Goal: Information Seeking & Learning: Learn about a topic

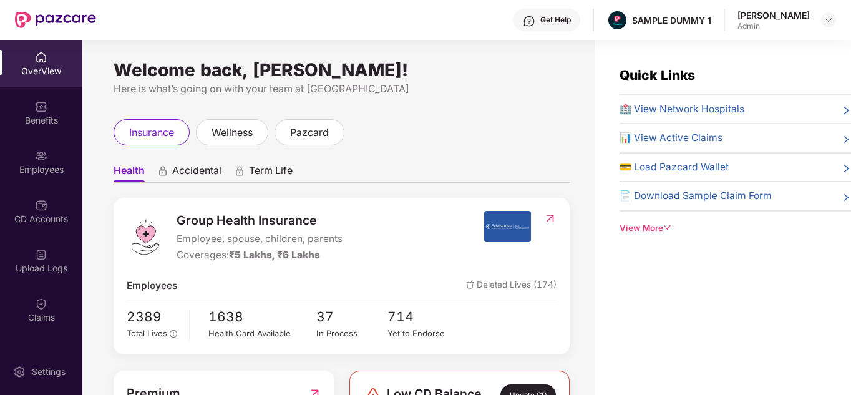
click at [205, 166] on span "Accidental" at bounding box center [196, 173] width 49 height 18
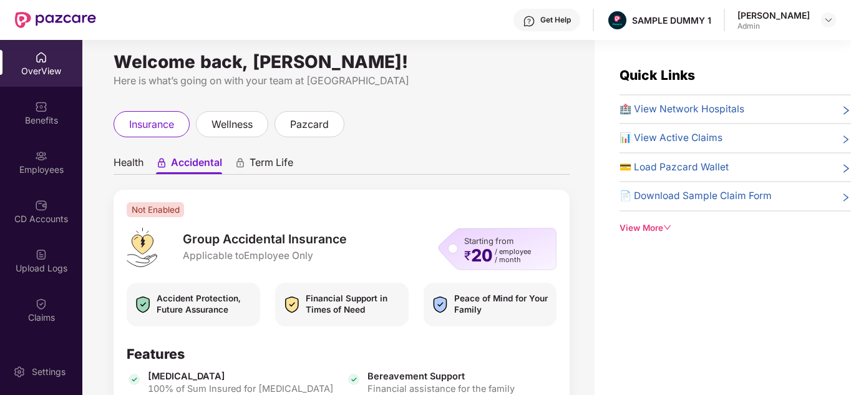
scroll to position [7, 0]
click at [640, 225] on div "View More" at bounding box center [734, 227] width 231 height 13
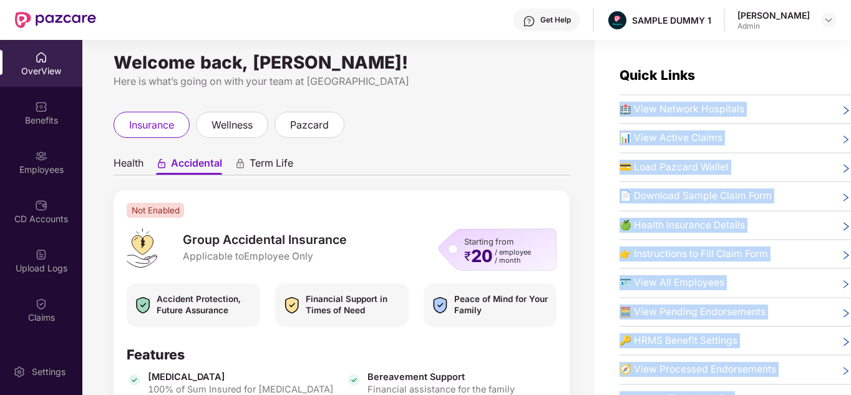
click at [640, 225] on div "Quick Links 🏥 View Network Hospitals 📊 View Active Claims 💳 Load Pazcard Wallet…" at bounding box center [734, 251] width 231 height 372
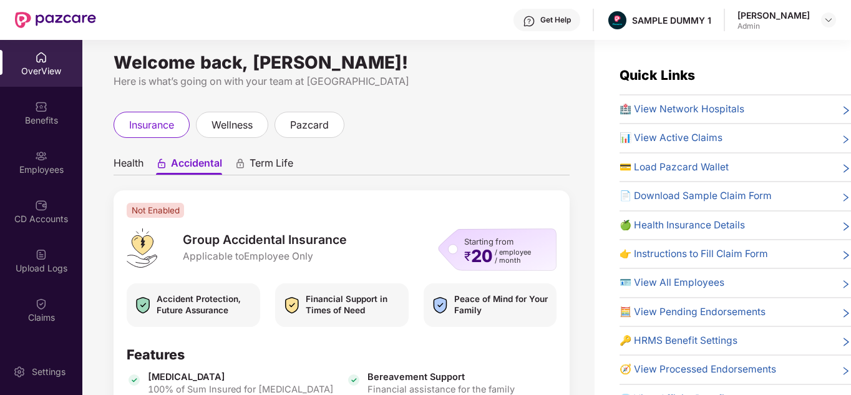
click at [571, 22] on div "Get Help" at bounding box center [555, 20] width 31 height 10
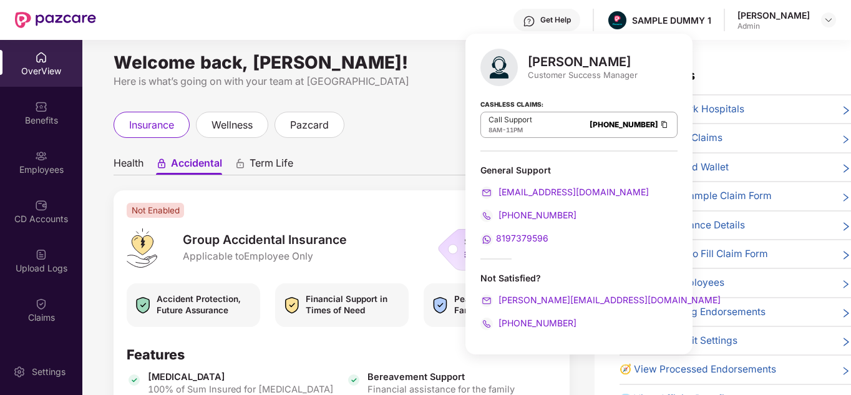
click at [457, 133] on div "insurance wellness pazcard" at bounding box center [342, 125] width 456 height 26
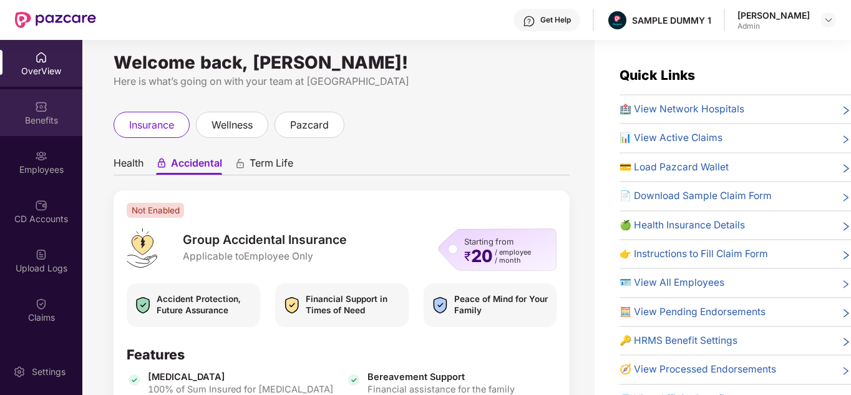
click at [35, 120] on div "Benefits" at bounding box center [41, 120] width 82 height 12
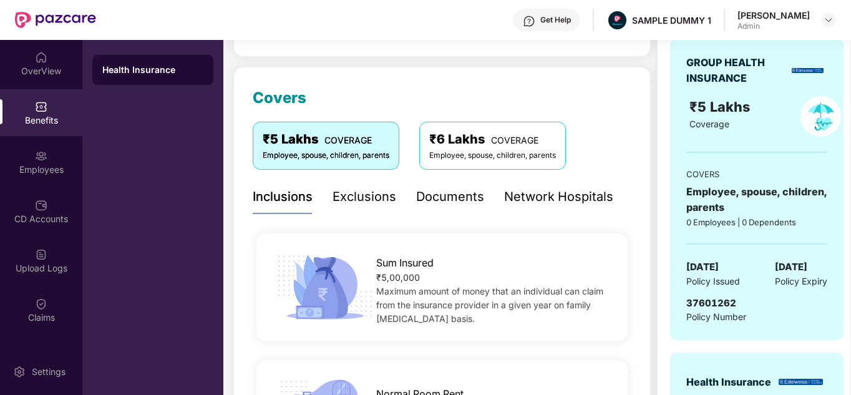
scroll to position [136, 0]
click at [460, 200] on div "Documents" at bounding box center [450, 195] width 68 height 19
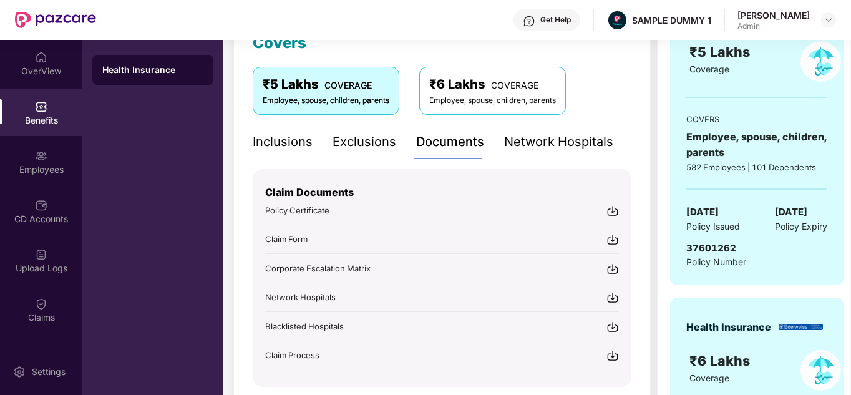
scroll to position [190, 0]
click at [560, 24] on div "Get Help" at bounding box center [555, 20] width 31 height 10
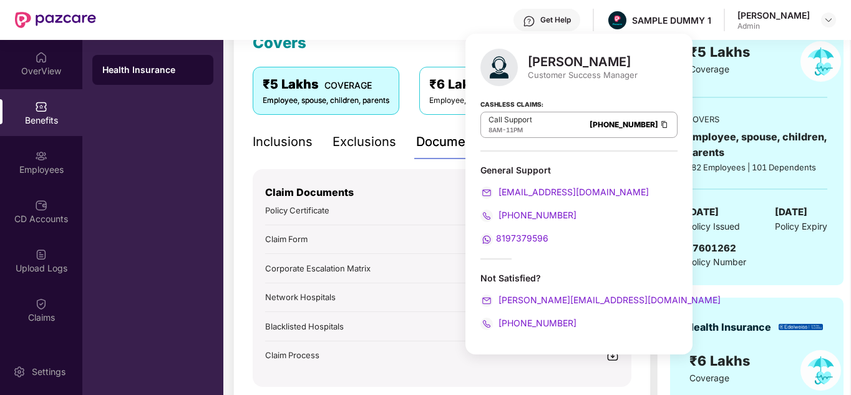
click at [404, 58] on div "Covers ₹5 Lakhs COVERAGE Employee, spouse, children, parents ₹6 Lakhs COVERAGE …" at bounding box center [442, 208] width 379 height 355
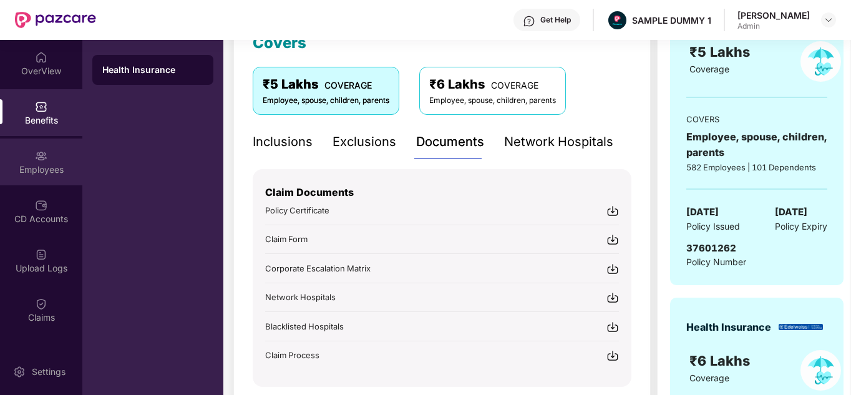
click at [48, 164] on div "Employees" at bounding box center [41, 169] width 82 height 12
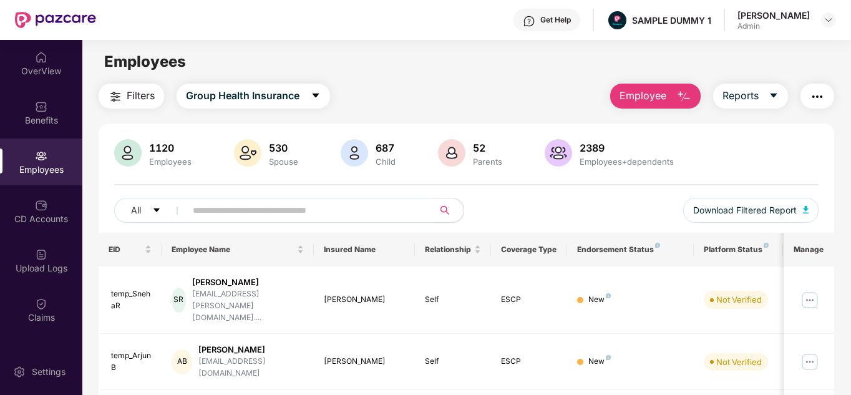
click at [652, 89] on span "Employee" at bounding box center [642, 96] width 47 height 16
click at [750, 105] on button "Reports" at bounding box center [750, 96] width 75 height 25
click at [685, 96] on img "button" at bounding box center [683, 96] width 15 height 15
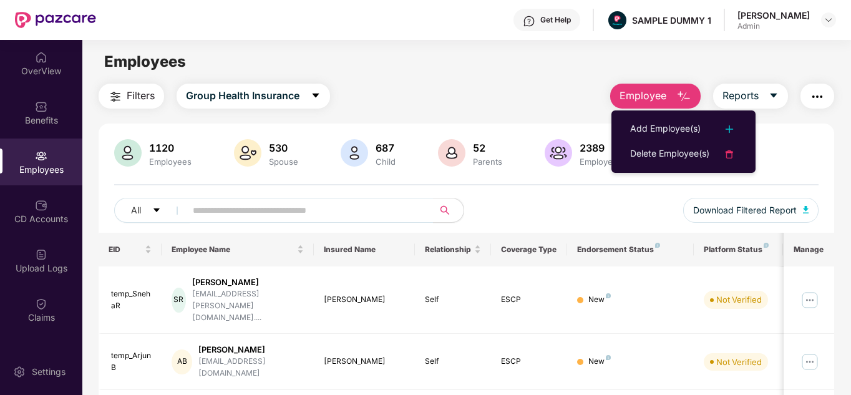
click at [138, 92] on span "Filters" at bounding box center [141, 96] width 28 height 16
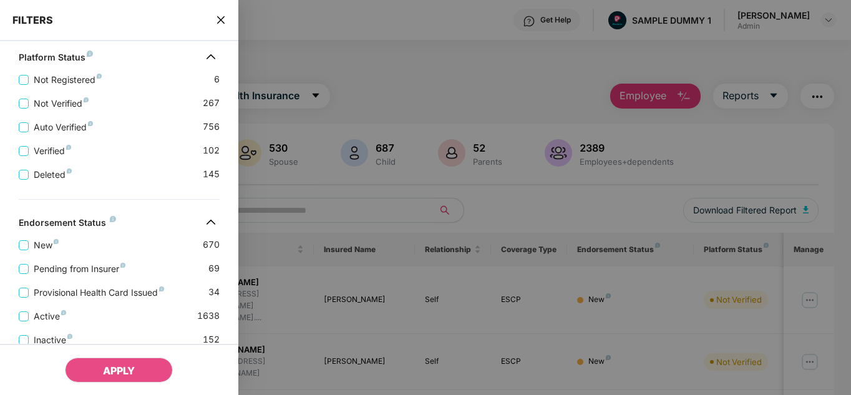
scroll to position [397, 0]
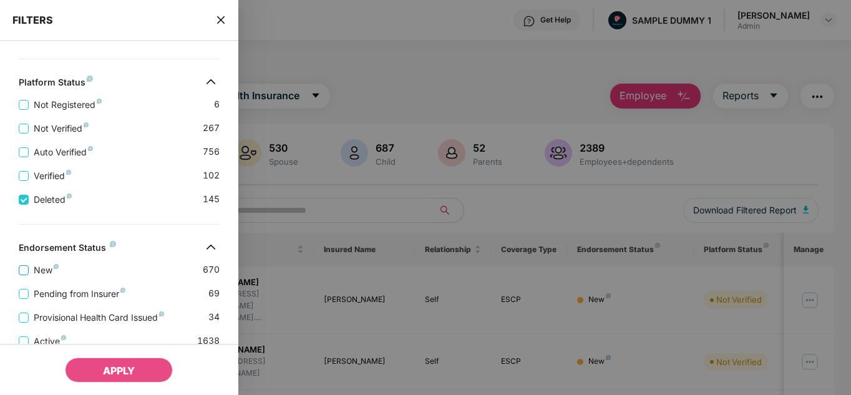
click at [35, 272] on span "New" at bounding box center [46, 270] width 35 height 14
click at [137, 367] on button "APPLY" at bounding box center [119, 369] width 108 height 25
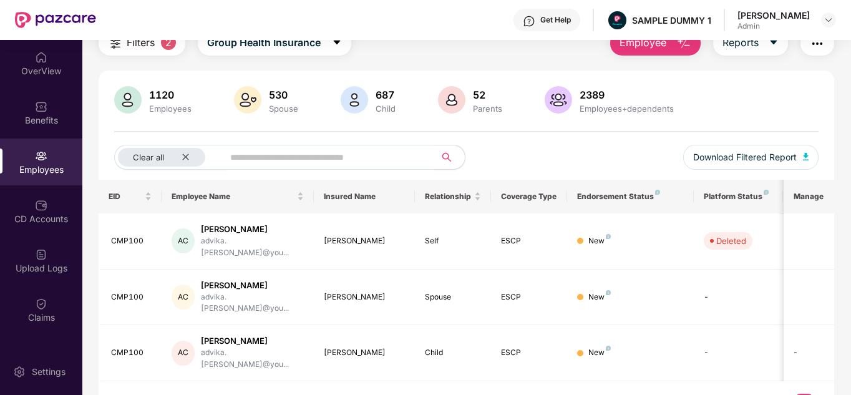
scroll to position [0, 0]
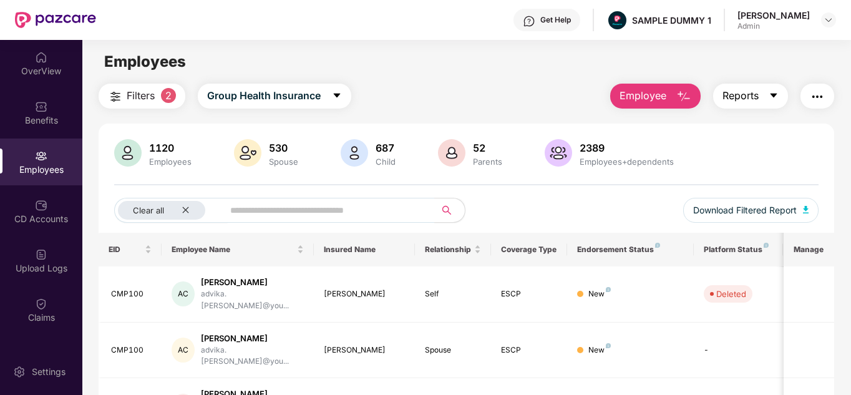
click at [745, 90] on span "Reports" at bounding box center [740, 96] width 36 height 16
click at [826, 93] on button "button" at bounding box center [817, 96] width 34 height 25
click at [579, 115] on div "Filters 2 Group Health Insurance Employee Reports 1120 Employees 530 Spouse 687…" at bounding box center [467, 281] width 736 height 395
click at [185, 208] on icon "close" at bounding box center [185, 210] width 8 height 8
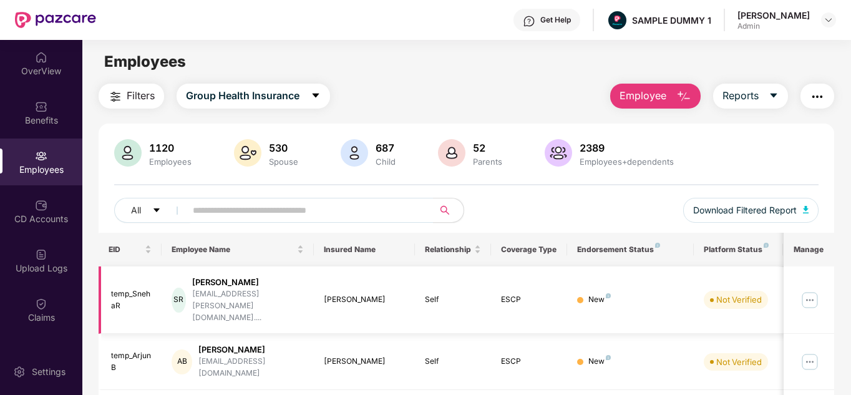
click at [812, 290] on img at bounding box center [810, 300] width 20 height 20
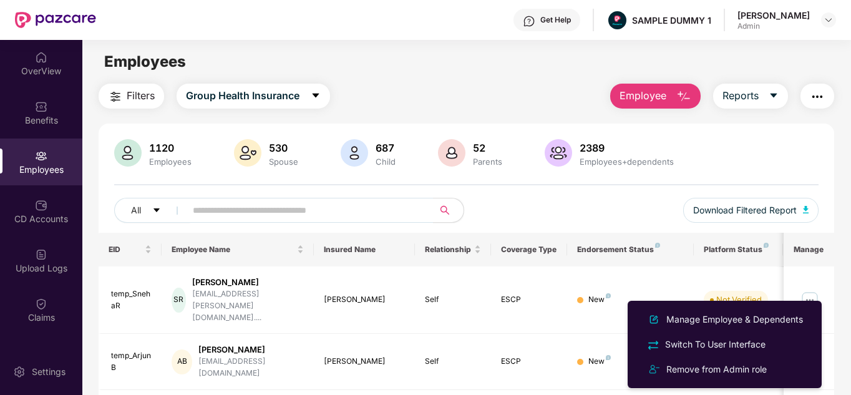
click at [514, 95] on div "Filters Group Health Insurance Employee Reports" at bounding box center [467, 96] width 736 height 25
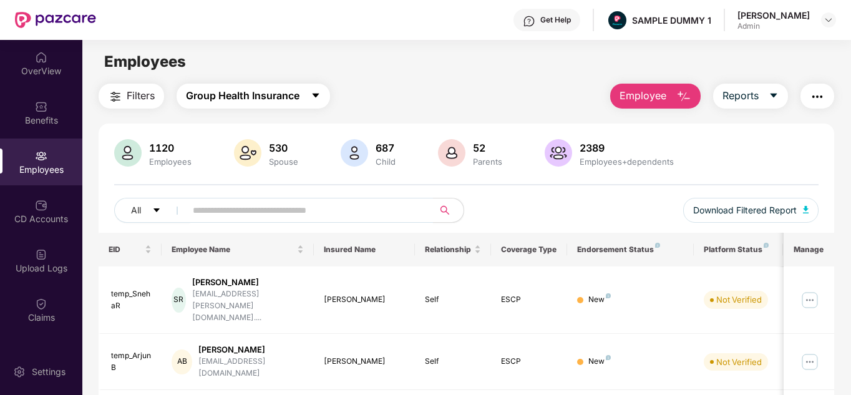
click at [233, 104] on span "Group Health Insurance" at bounding box center [243, 96] width 114 height 16
click at [437, 107] on div "Filters Group Health Insurance Employee Reports" at bounding box center [467, 96] width 736 height 25
click at [26, 215] on div "CD Accounts" at bounding box center [41, 219] width 82 height 12
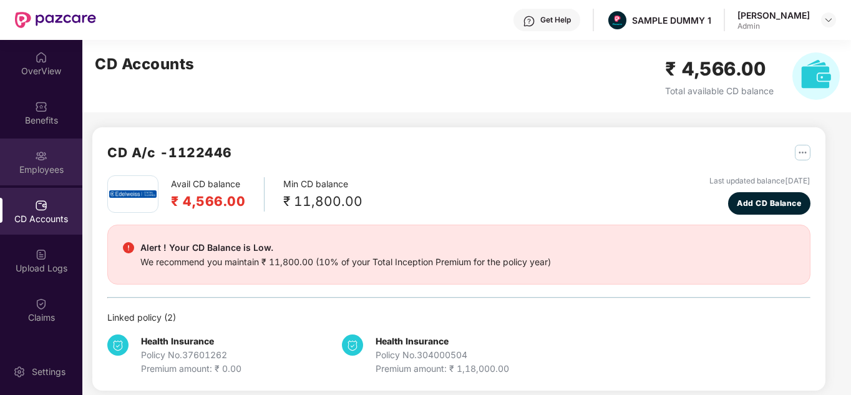
click at [52, 158] on div "Employees" at bounding box center [41, 161] width 82 height 47
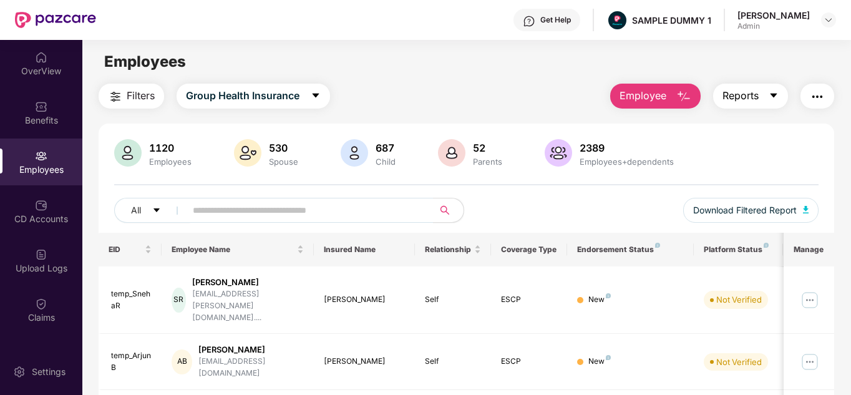
click at [727, 95] on span "Reports" at bounding box center [740, 96] width 36 height 16
click at [526, 85] on div "Filters Group Health Insurance Employee Reports" at bounding box center [467, 96] width 736 height 25
click at [348, 104] on div "Filters Group Health Insurance Employee Reports" at bounding box center [467, 96] width 736 height 25
click at [49, 204] on div "CD Accounts" at bounding box center [41, 211] width 82 height 47
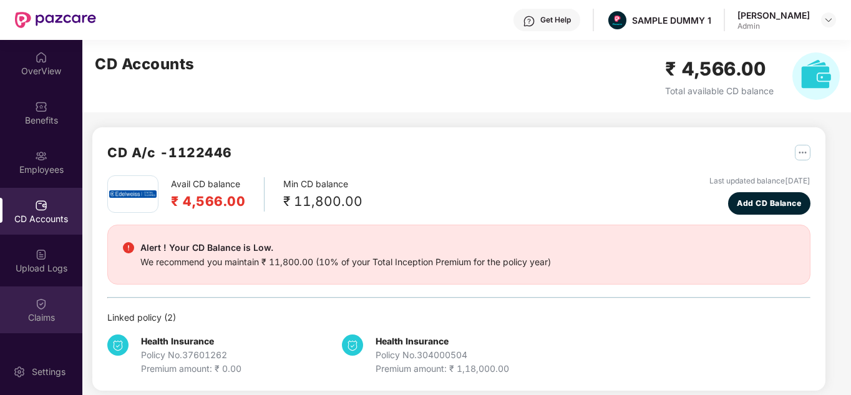
click at [37, 299] on img at bounding box center [41, 303] width 12 height 12
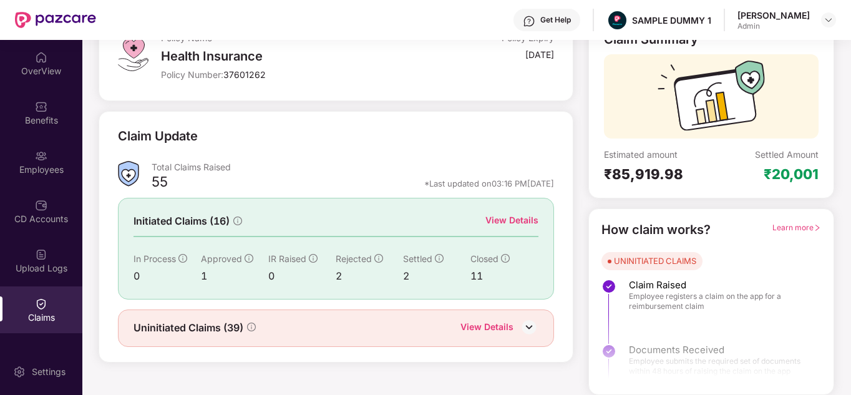
scroll to position [94, 0]
click at [521, 222] on div "View Details" at bounding box center [511, 220] width 53 height 14
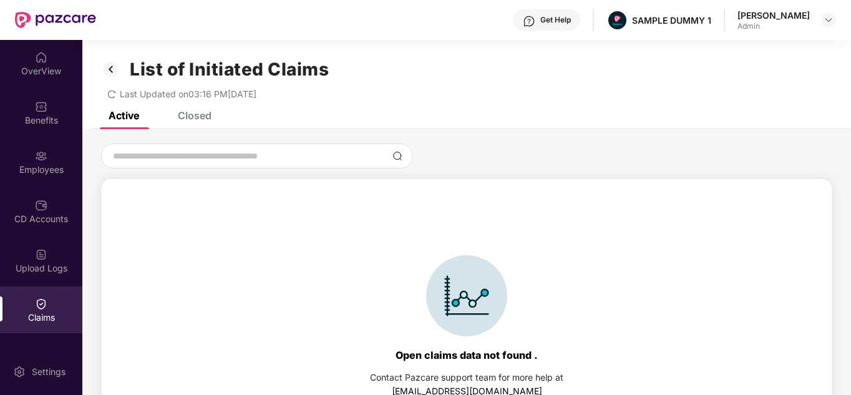
click at [203, 121] on div "Closed" at bounding box center [195, 115] width 34 height 12
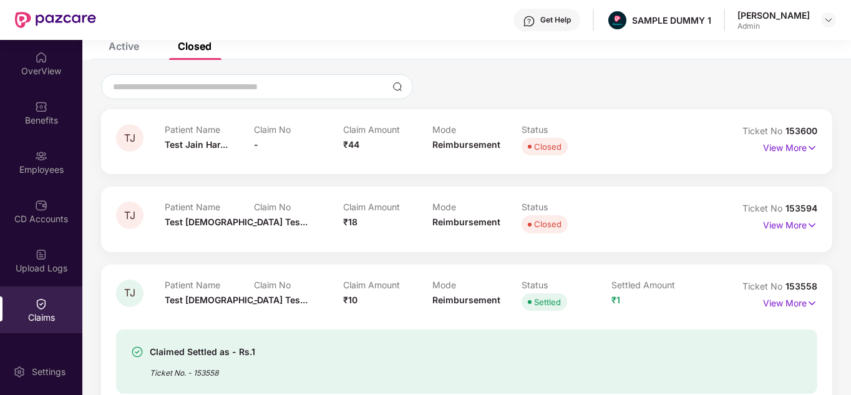
scroll to position [69, 0]
click at [798, 148] on p "View More" at bounding box center [790, 146] width 54 height 17
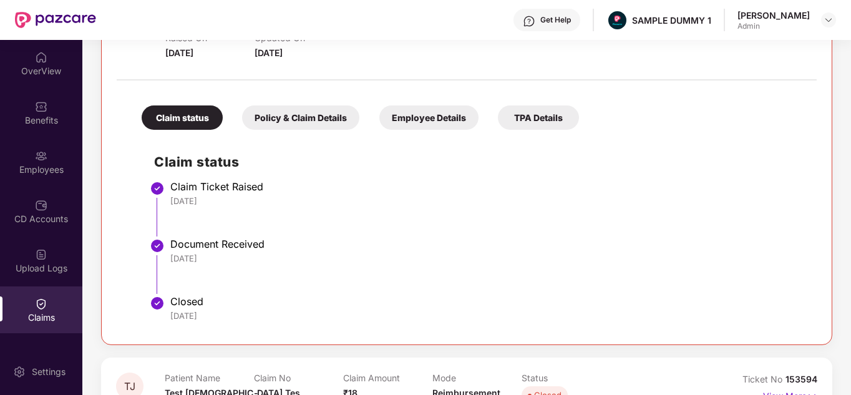
scroll to position [208, 0]
click at [327, 118] on div "Policy & Claim Details" at bounding box center [300, 117] width 117 height 24
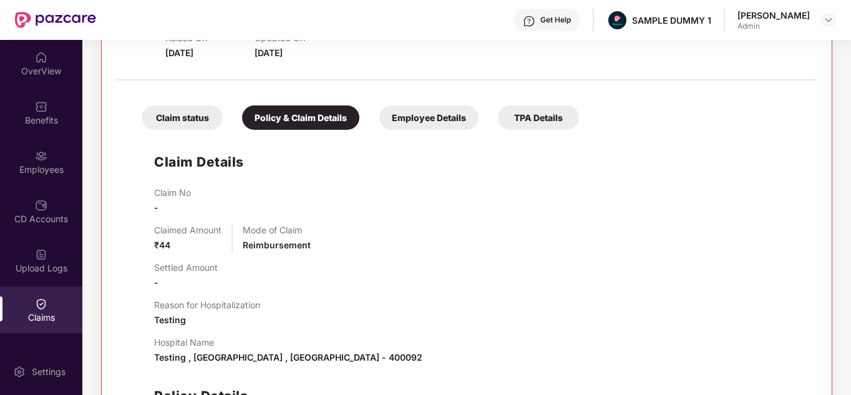
click at [452, 111] on div "Employee Details" at bounding box center [428, 117] width 99 height 24
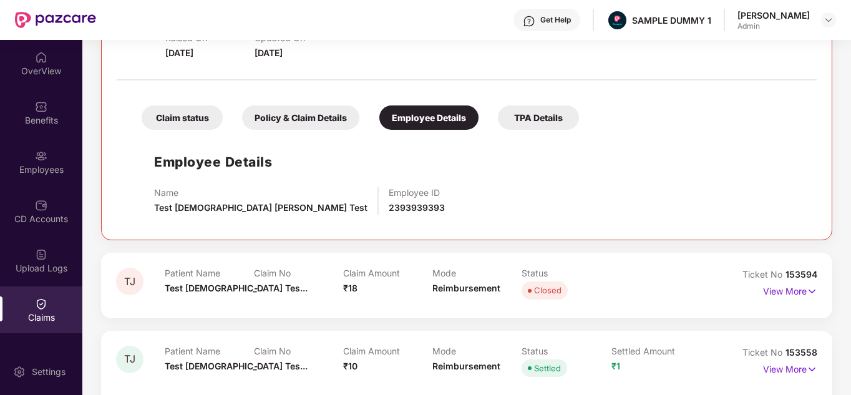
click at [523, 115] on div "TPA Details" at bounding box center [538, 117] width 81 height 24
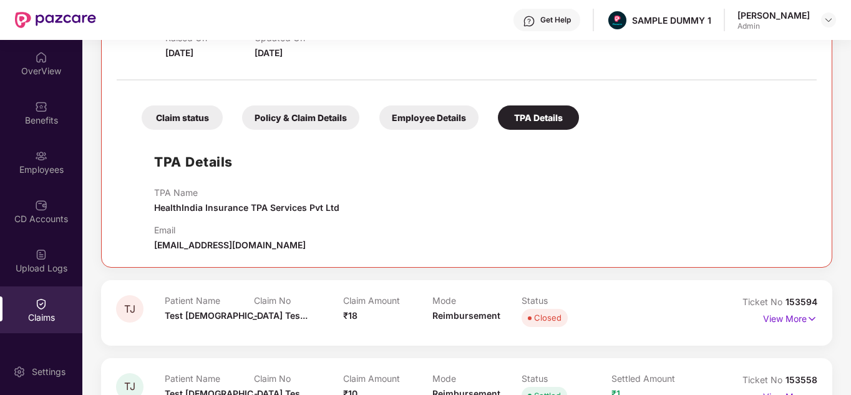
scroll to position [68, 0]
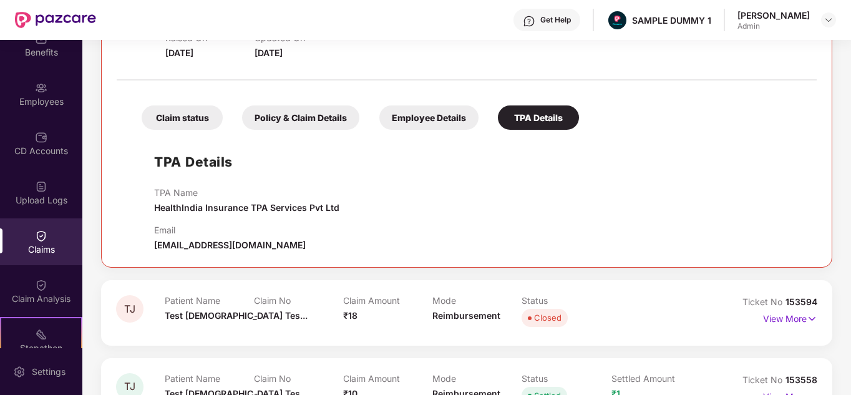
click at [40, 297] on div "Claim Analysis" at bounding box center [41, 298] width 82 height 12
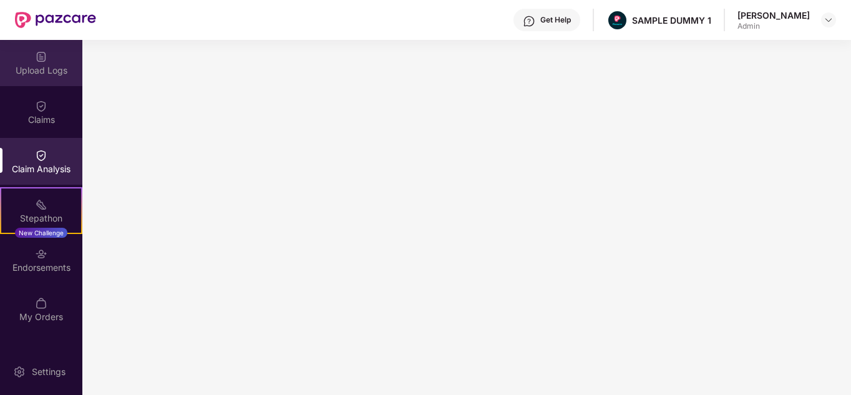
scroll to position [202, 0]
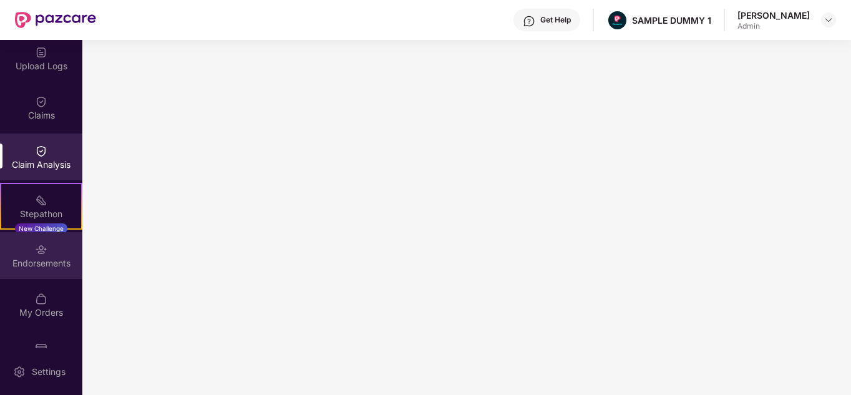
click at [43, 251] on img at bounding box center [41, 249] width 12 height 12
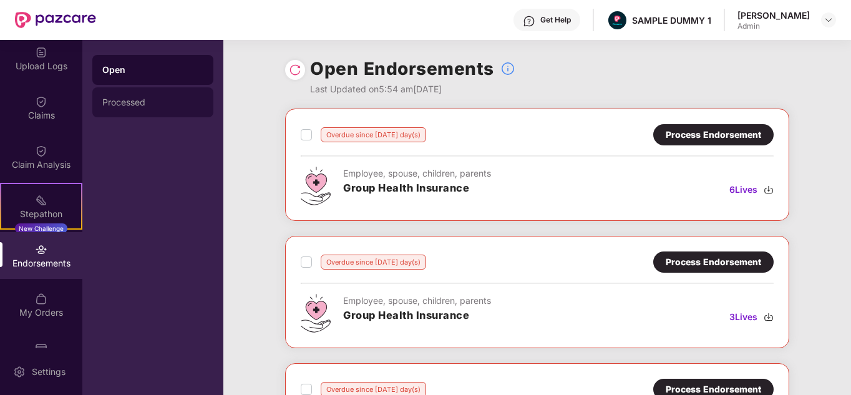
click at [145, 96] on div "Processed" at bounding box center [152, 102] width 121 height 30
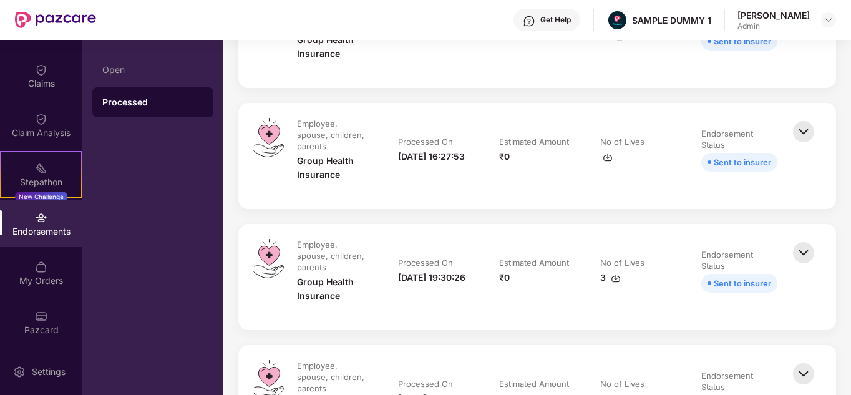
scroll to position [234, 0]
click at [26, 270] on div "My Orders" at bounding box center [41, 272] width 82 height 47
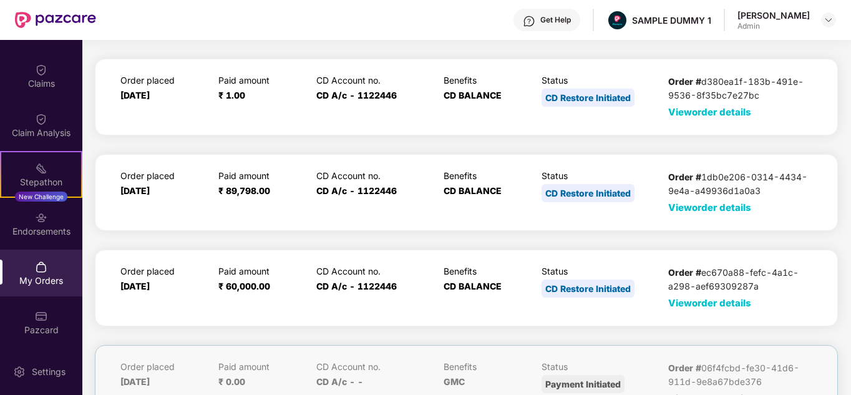
scroll to position [32, 0]
click at [35, 322] on img at bounding box center [41, 316] width 12 height 12
